Goal: Navigation & Orientation: Find specific page/section

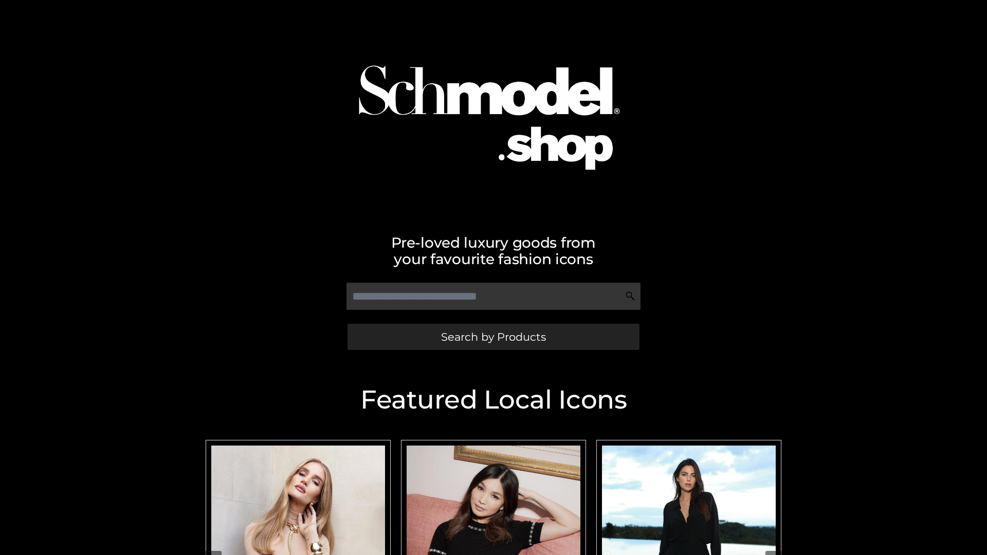
click at [493, 337] on span "Search by Products" at bounding box center [493, 337] width 105 height 11
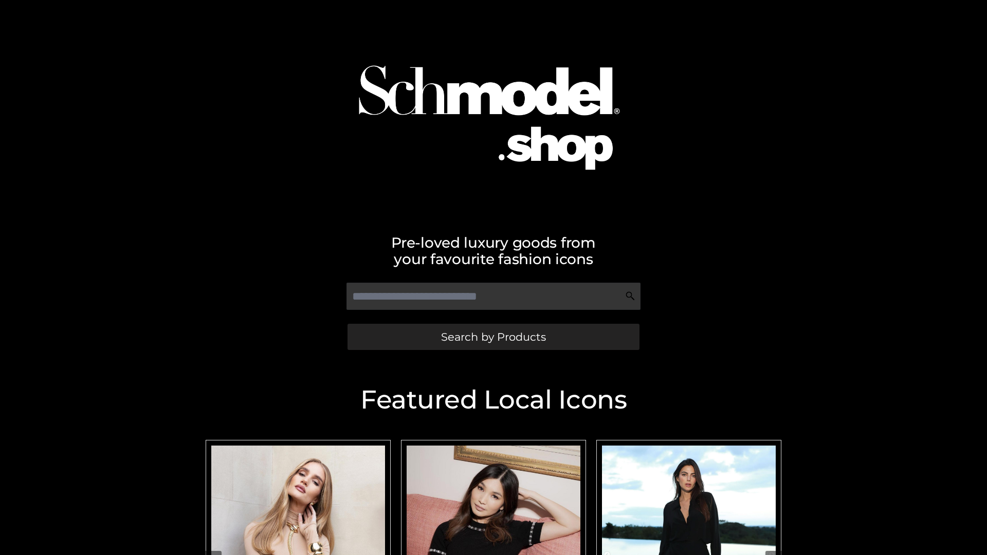
click at [493, 337] on span "Search by Products" at bounding box center [493, 337] width 105 height 11
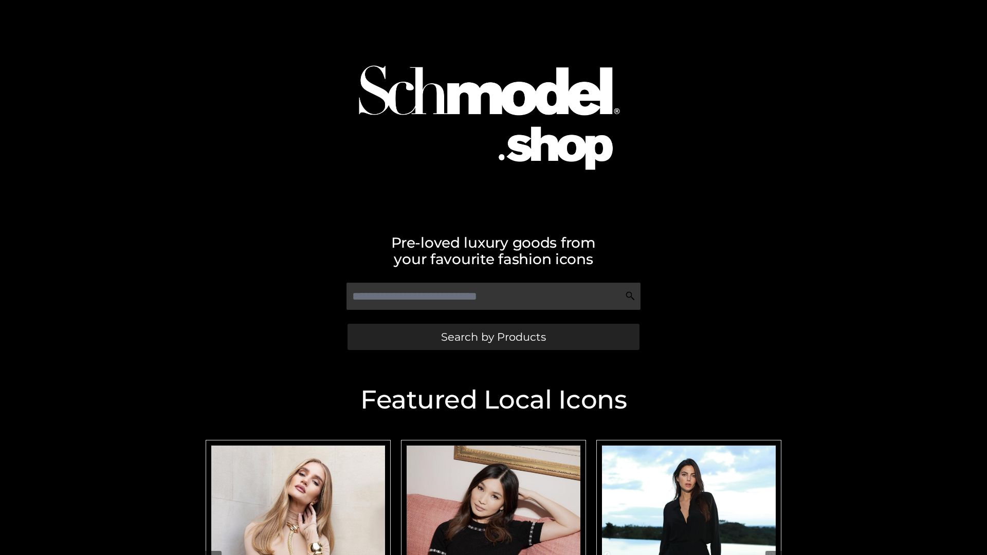
click at [493, 337] on span "Search by Products" at bounding box center [493, 337] width 105 height 11
